Goal: Navigation & Orientation: Find specific page/section

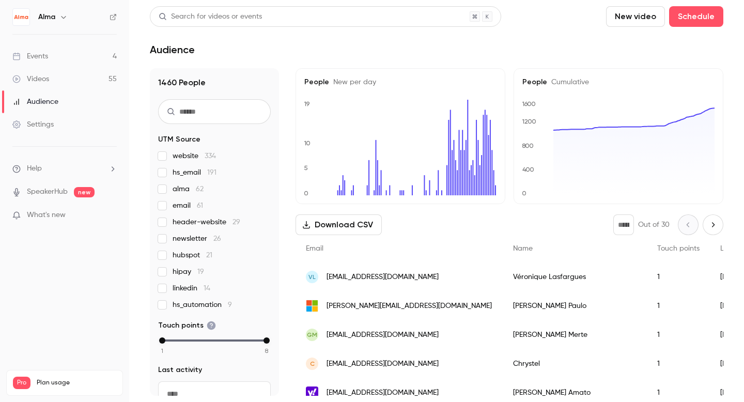
click at [45, 58] on div "Events" at bounding box center [30, 56] width 36 height 10
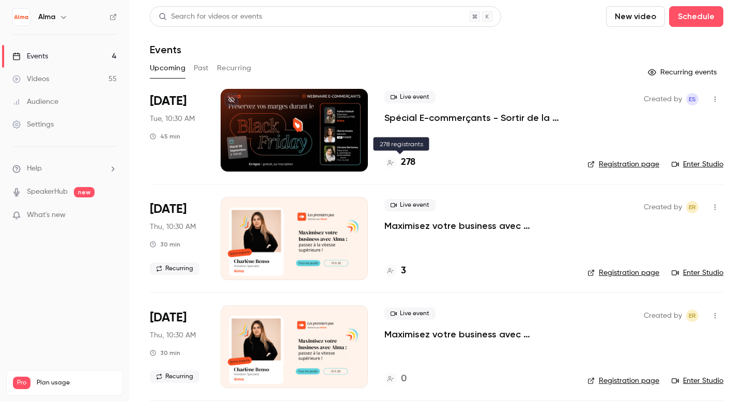
click at [409, 164] on h4 "278" at bounding box center [408, 162] width 14 height 14
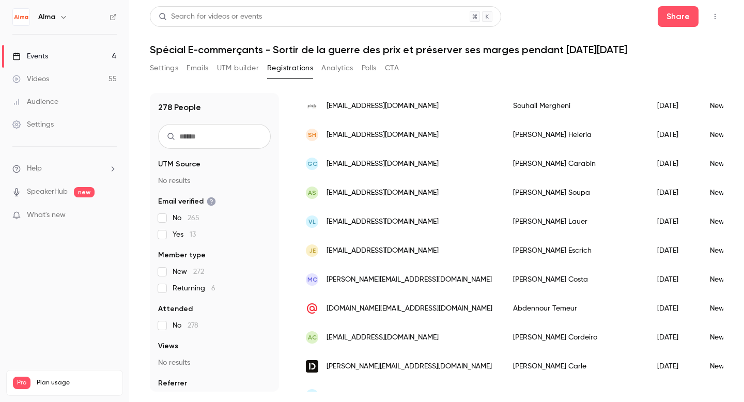
scroll to position [1246, 0]
